Goal: Transaction & Acquisition: Subscribe to service/newsletter

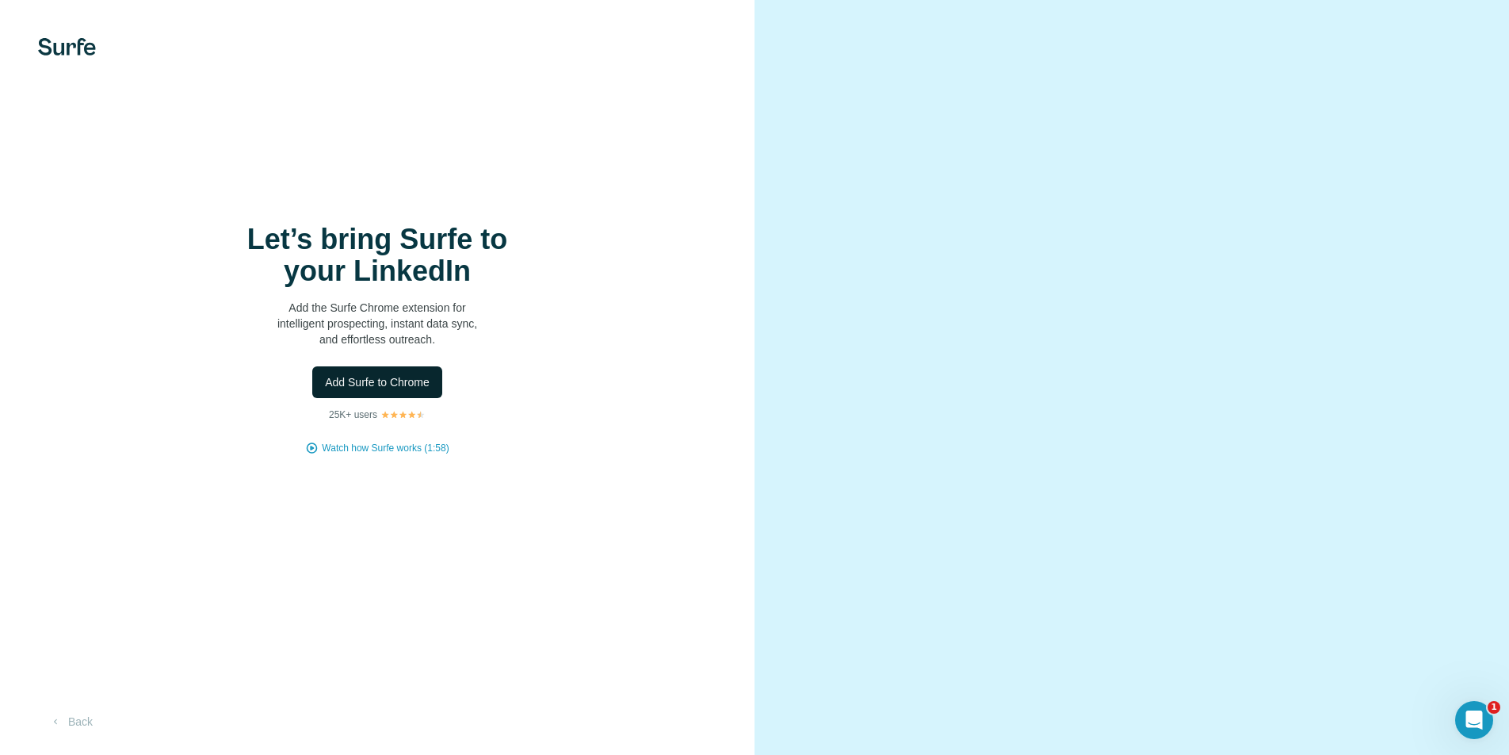
click at [370, 369] on button "Add Surfe to Chrome" at bounding box center [377, 382] width 130 height 32
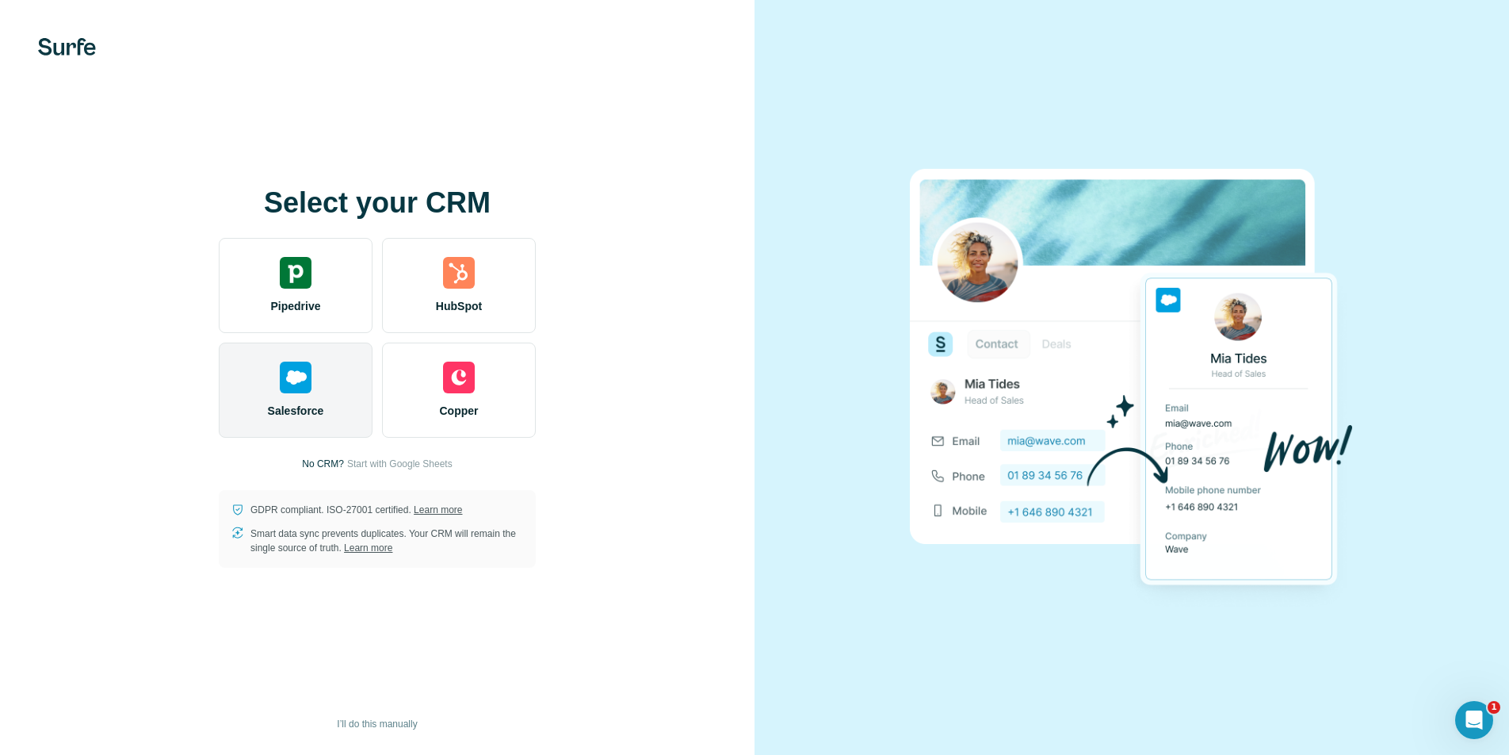
click at [264, 413] on div "Salesforce" at bounding box center [296, 389] width 154 height 95
click at [312, 377] on div "Salesforce" at bounding box center [296, 389] width 154 height 95
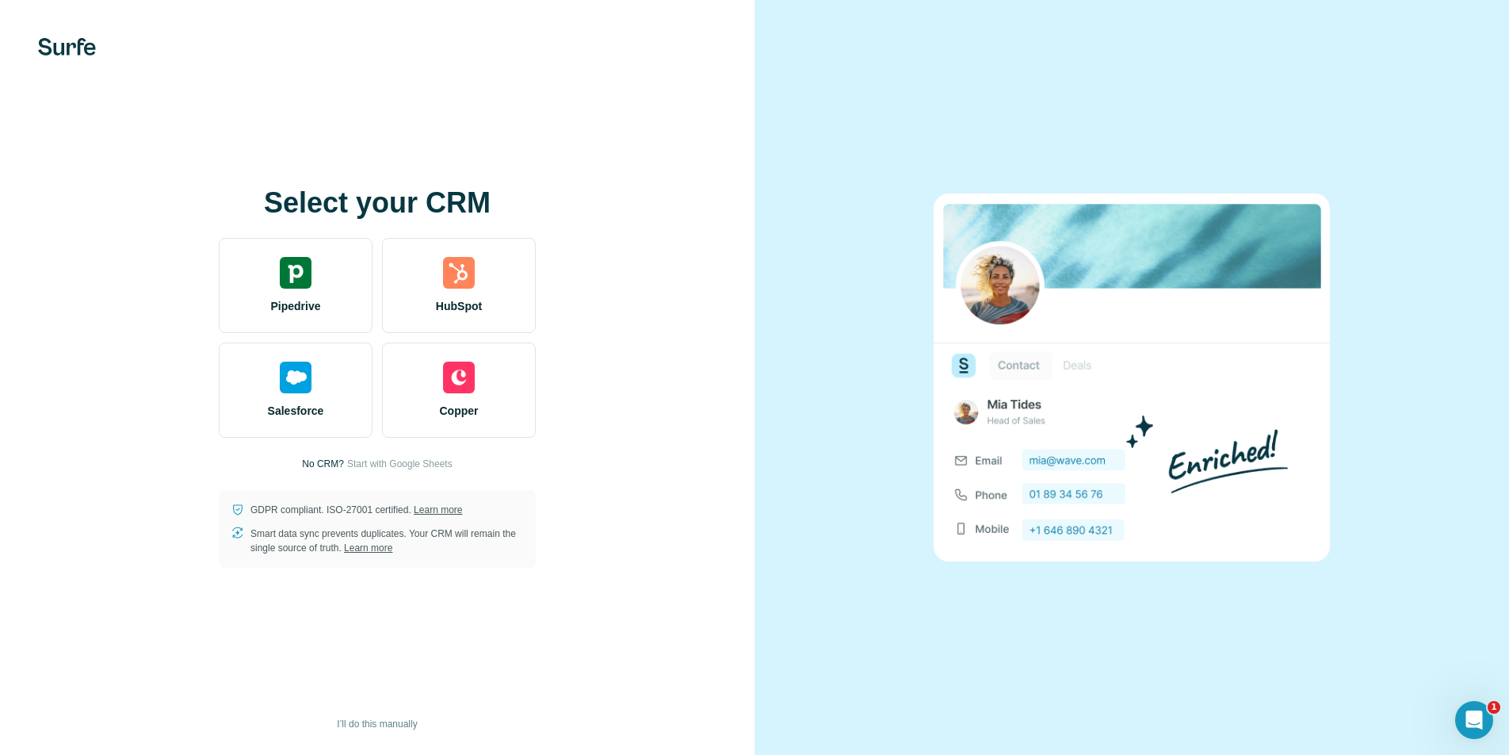
click at [323, 463] on p "No CRM?" at bounding box center [323, 464] width 42 height 14
click at [371, 463] on span "Start with Google Sheets" at bounding box center [399, 464] width 105 height 14
